Goal: Navigation & Orientation: Go to known website

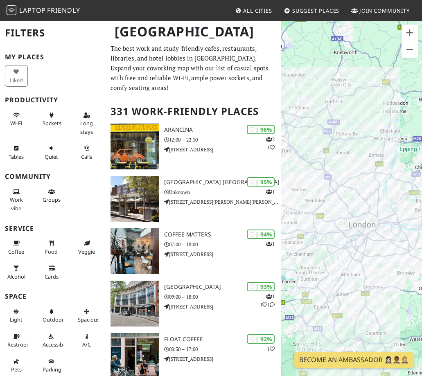
click at [360, 108] on div at bounding box center [351, 208] width 141 height 376
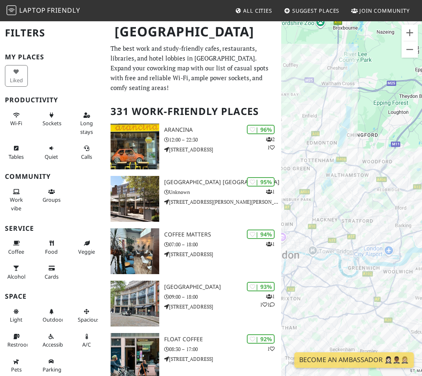
click at [363, 121] on div at bounding box center [351, 208] width 141 height 376
